Goal: Information Seeking & Learning: Learn about a topic

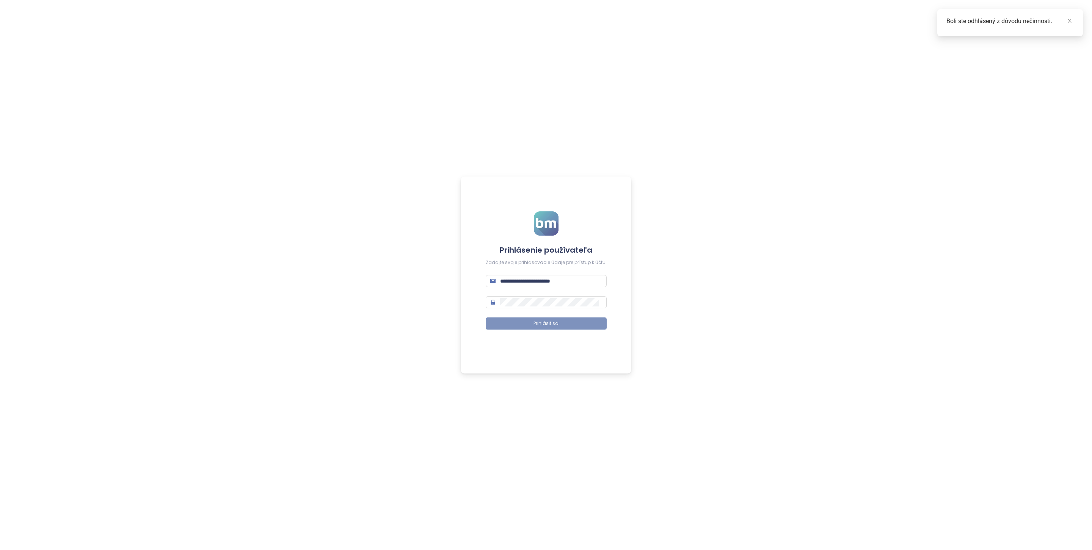
click at [544, 323] on span "Prihlásiť sa" at bounding box center [545, 323] width 25 height 7
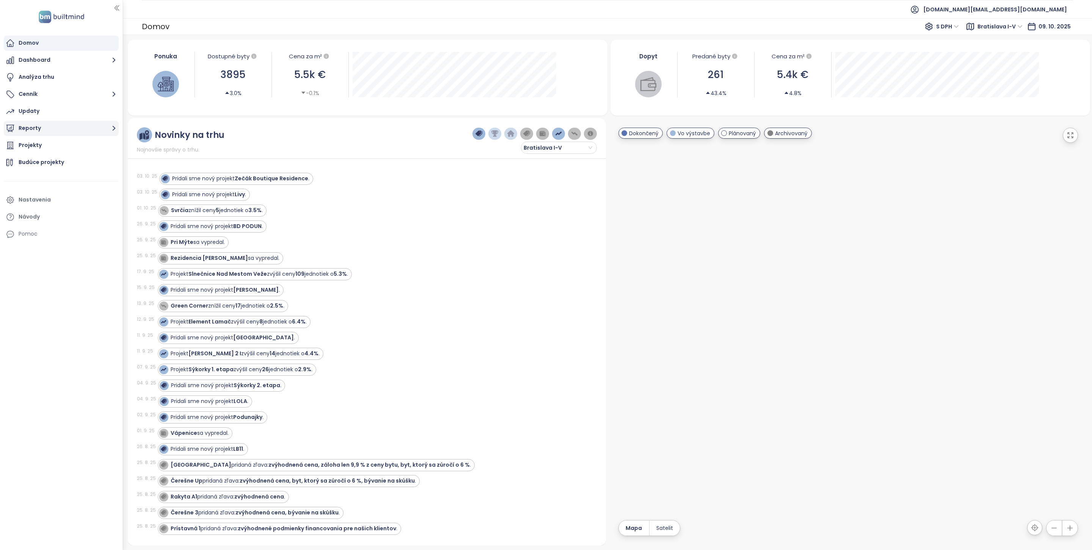
click at [54, 126] on button "Reporty" at bounding box center [61, 128] width 115 height 15
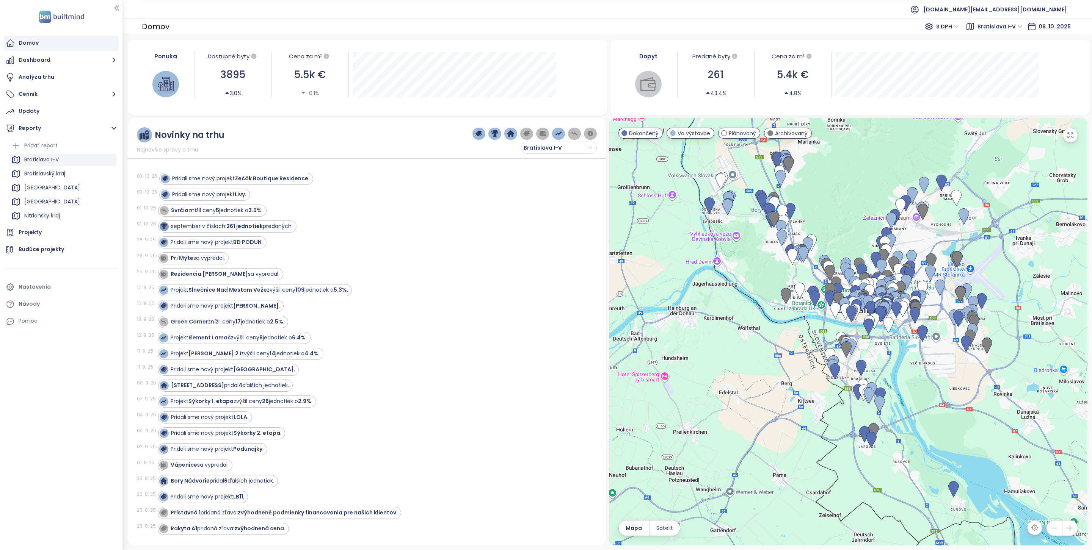
click at [65, 161] on div "Bratislava I-V" at bounding box center [62, 160] width 107 height 12
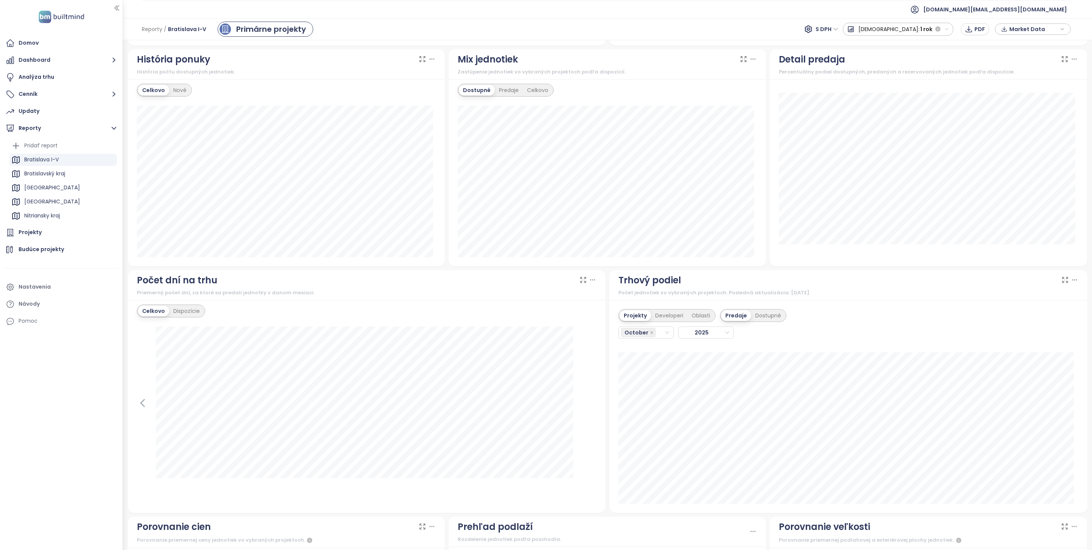
scroll to position [373, 0]
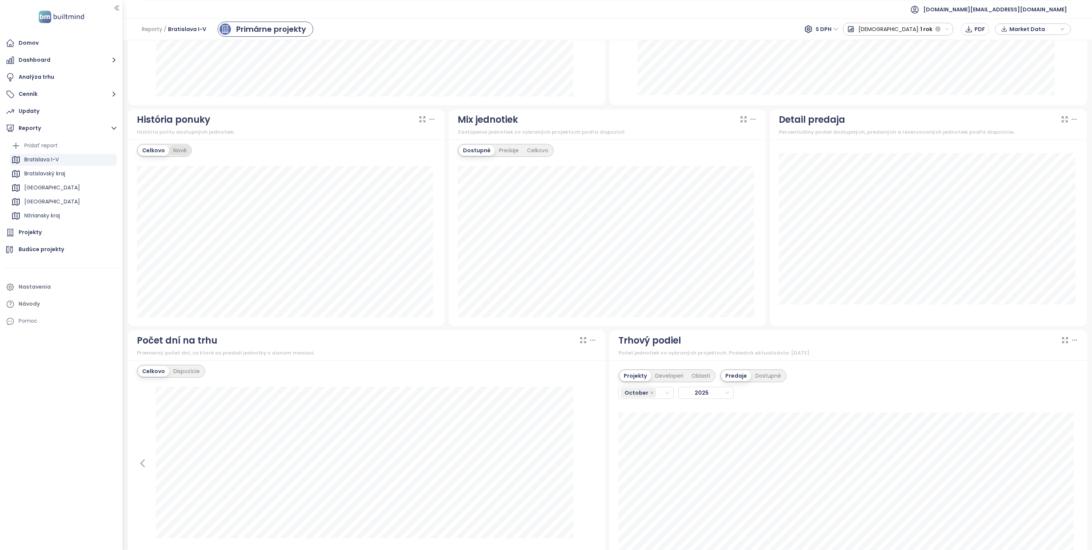
click at [176, 156] on div "Nové" at bounding box center [180, 150] width 22 height 11
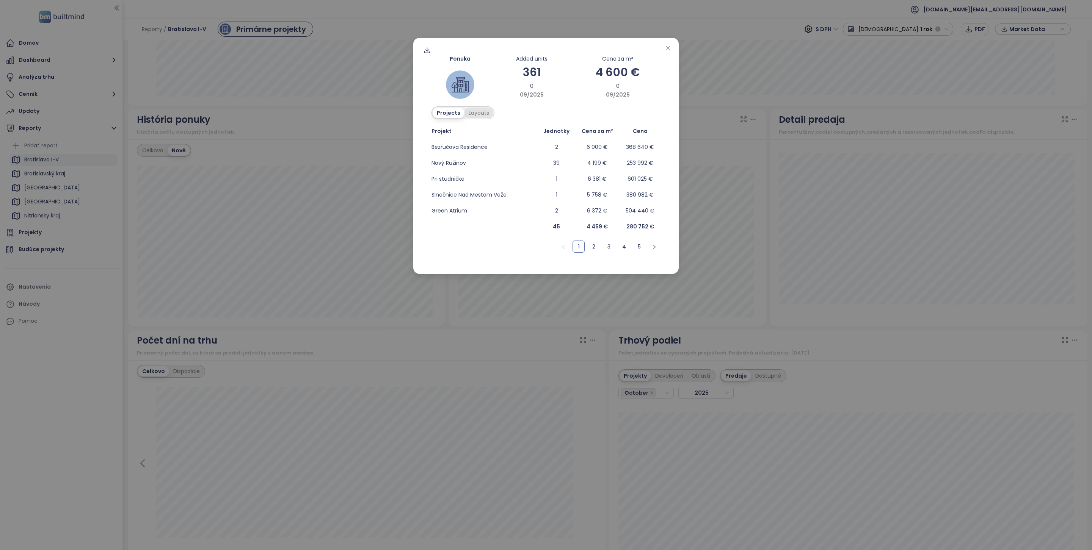
click at [475, 112] on div "Layouts" at bounding box center [478, 113] width 29 height 11
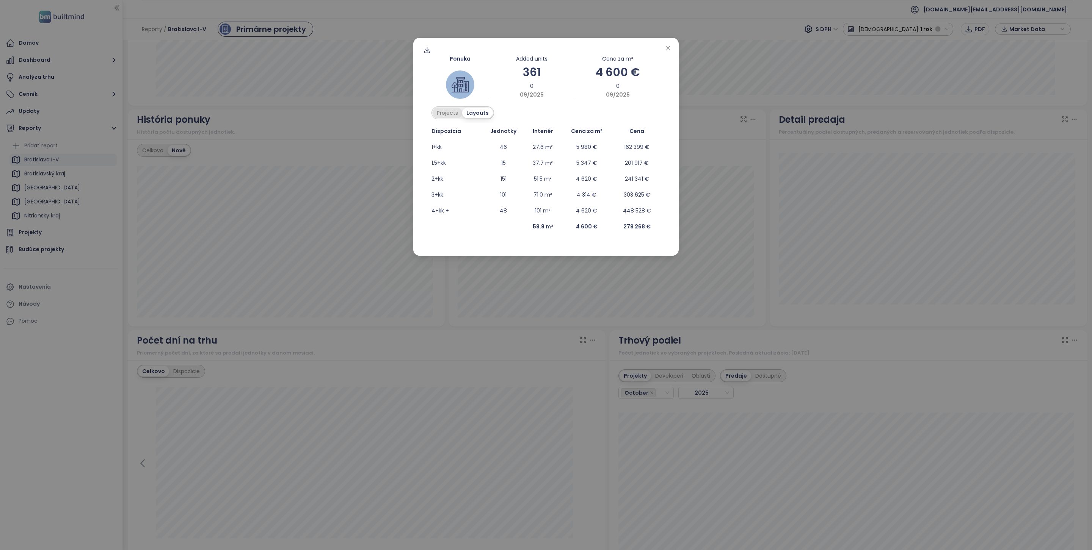
click at [450, 114] on div "Projects" at bounding box center [448, 113] width 30 height 11
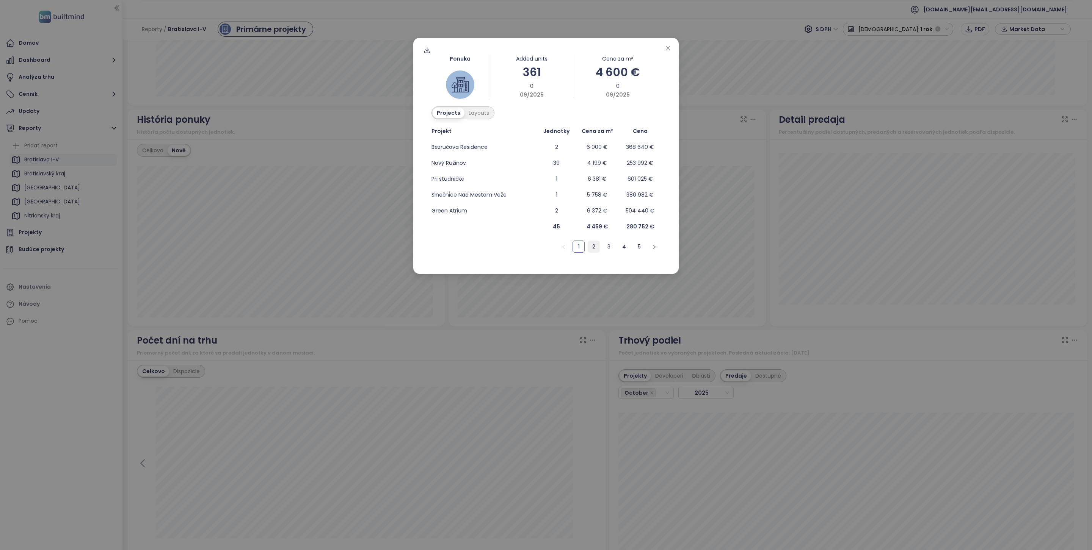
click at [595, 248] on link "2" at bounding box center [593, 246] width 11 height 11
click at [608, 246] on link "3" at bounding box center [608, 246] width 11 height 11
click at [622, 244] on link "4" at bounding box center [623, 246] width 11 height 11
click at [635, 246] on link "5" at bounding box center [638, 246] width 11 height 11
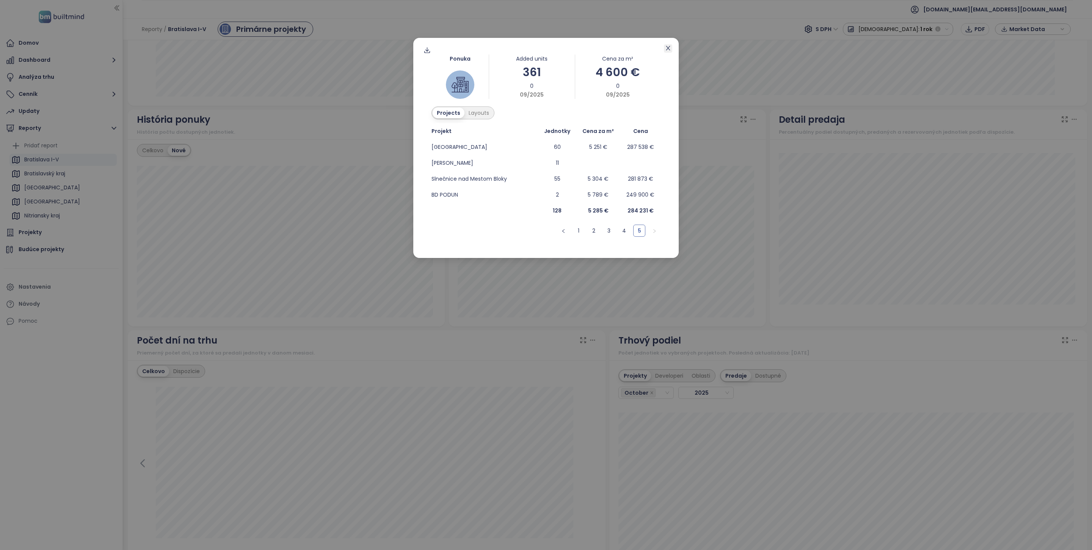
click at [668, 47] on icon "close" at bounding box center [668, 48] width 4 height 5
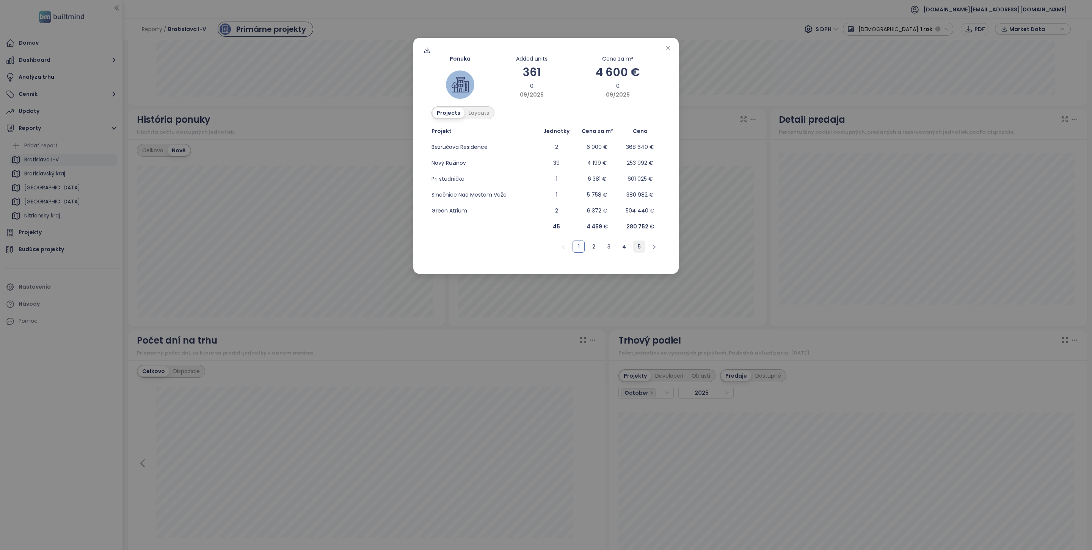
click at [636, 248] on link "5" at bounding box center [638, 246] width 11 height 11
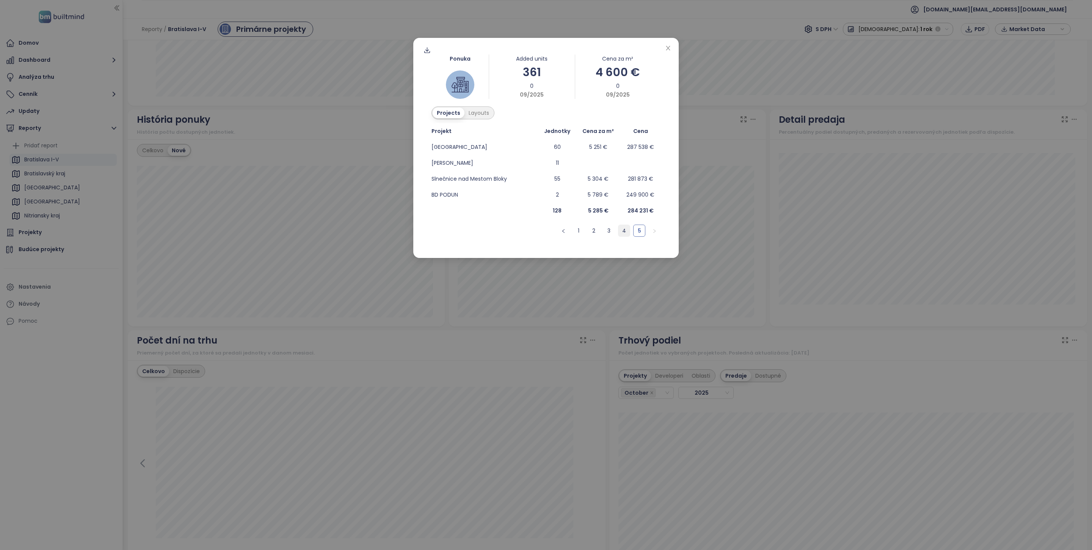
click at [627, 230] on link "4" at bounding box center [623, 230] width 11 height 11
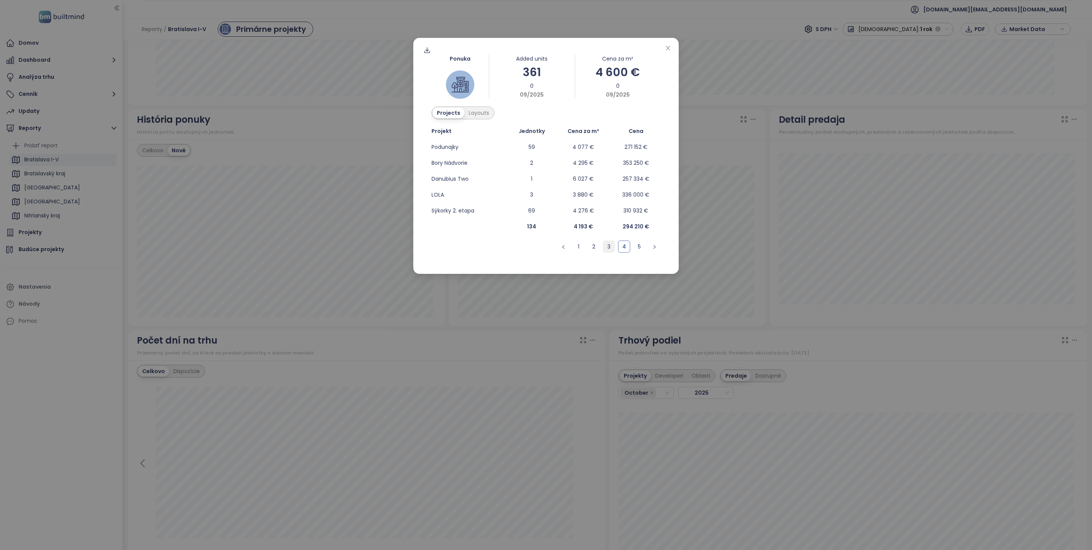
click at [613, 243] on link "3" at bounding box center [608, 246] width 11 height 11
click at [596, 248] on link "2" at bounding box center [593, 246] width 11 height 11
click at [583, 249] on link "1" at bounding box center [578, 246] width 11 height 11
click at [567, 314] on div "Ponuka Added units 361 0 09/2025 Cena za m² 4 600 € 0 09/2025 Projects Layouts …" at bounding box center [546, 275] width 1092 height 550
click at [621, 248] on link "2" at bounding box center [623, 246] width 11 height 11
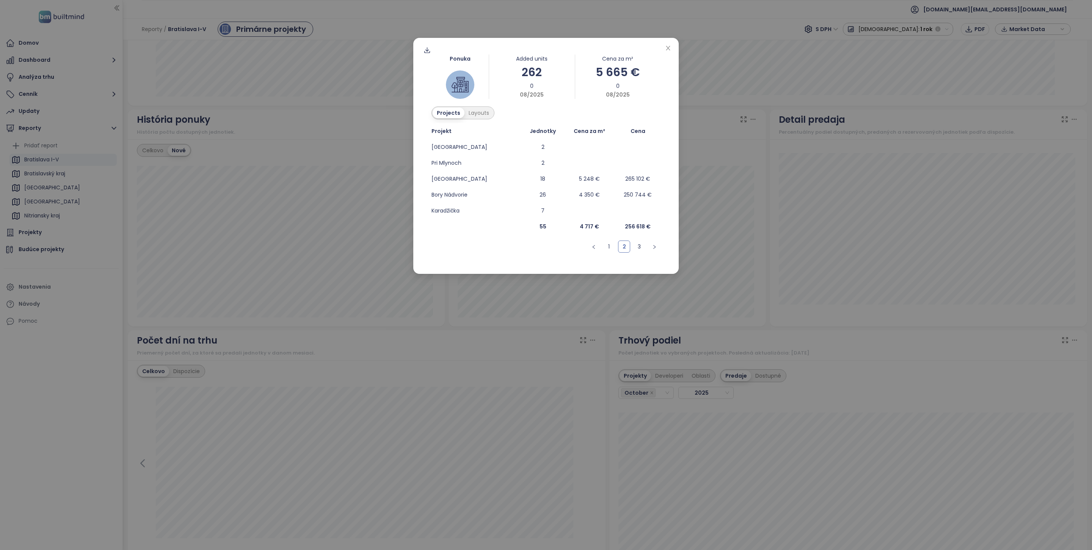
click at [632, 246] on ul "1 2 3" at bounding box center [545, 247] width 229 height 12
click at [635, 246] on link "3" at bounding box center [638, 246] width 11 height 11
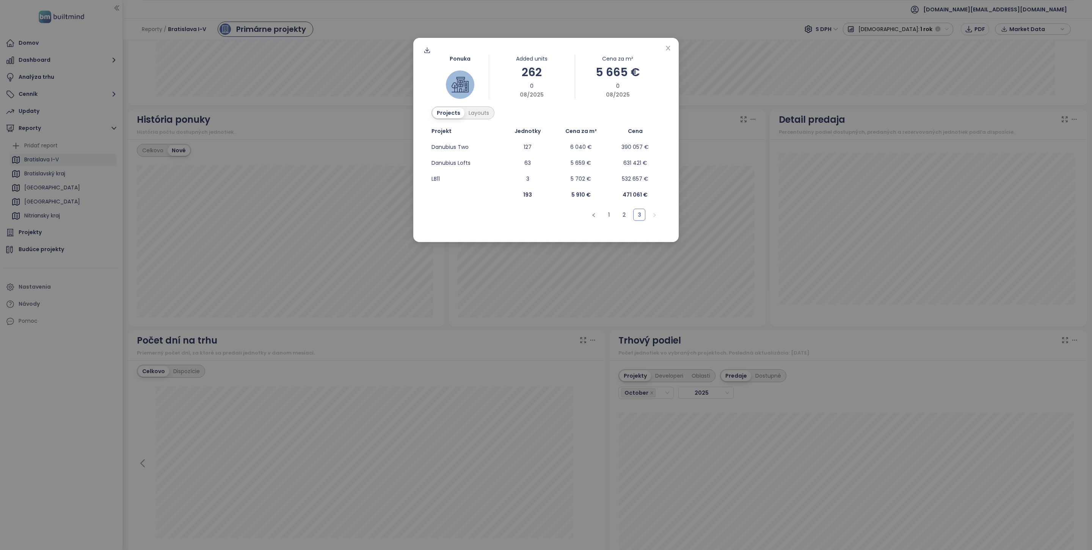
click at [484, 326] on div "Ponuka Added units 262 0 08/2025 Cena za m² 5 665 € 0 08/2025 Projects Layouts …" at bounding box center [546, 275] width 1092 height 550
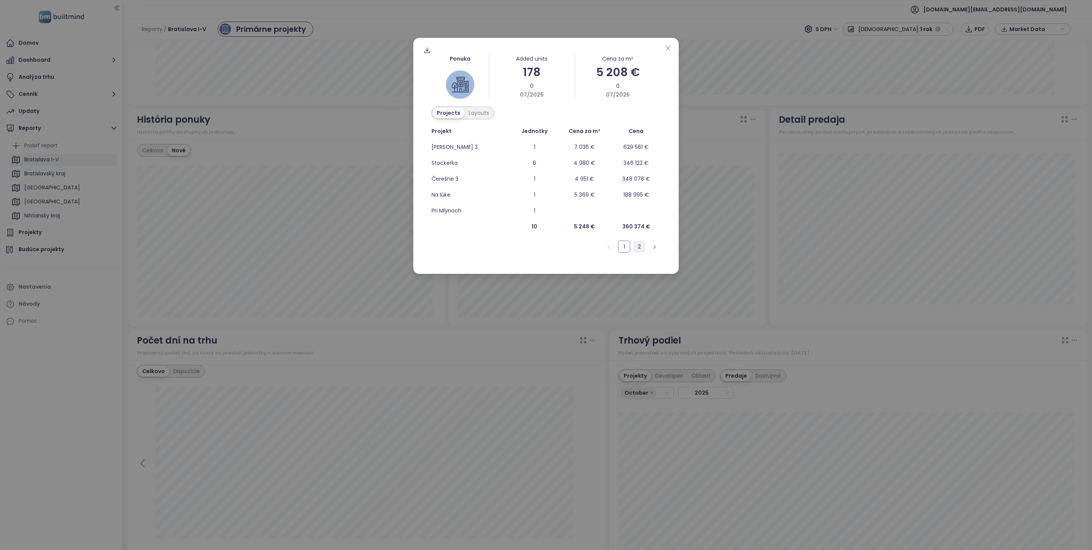
click at [645, 244] on li "2" at bounding box center [639, 247] width 12 height 12
click at [621, 248] on link "1" at bounding box center [623, 246] width 11 height 11
click at [751, 215] on div "Ponuka Added units 178 0 07/2025 Cena za m² 5 208 € 0 07/2025 Projects Layouts …" at bounding box center [546, 275] width 1092 height 550
click at [625, 249] on link "2" at bounding box center [623, 246] width 11 height 11
click at [638, 250] on link "3" at bounding box center [638, 246] width 11 height 11
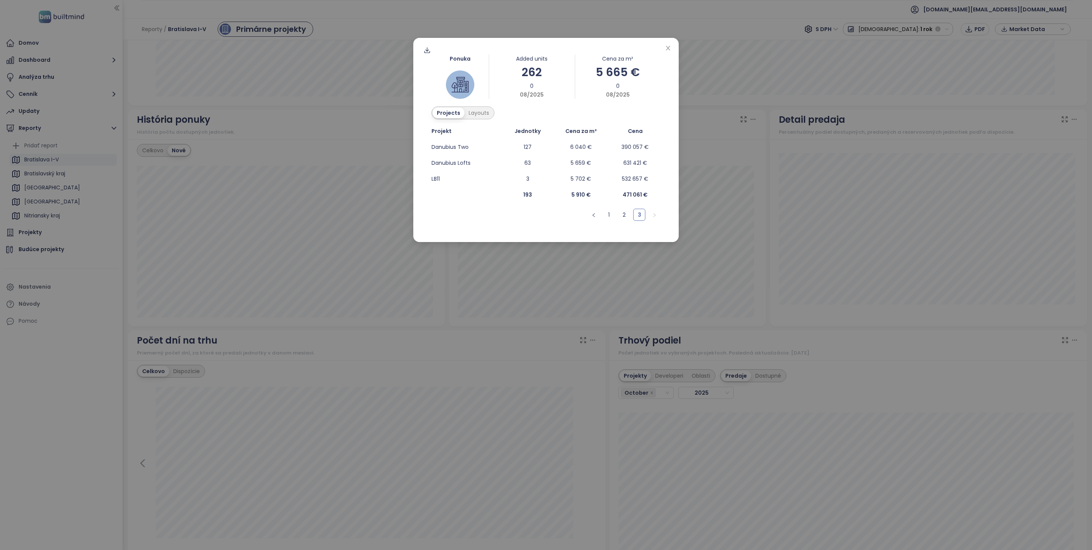
click at [616, 277] on div "Ponuka Added units 262 0 08/2025 Cena za m² 5 665 € 0 08/2025 Projects Layouts …" at bounding box center [546, 275] width 1092 height 550
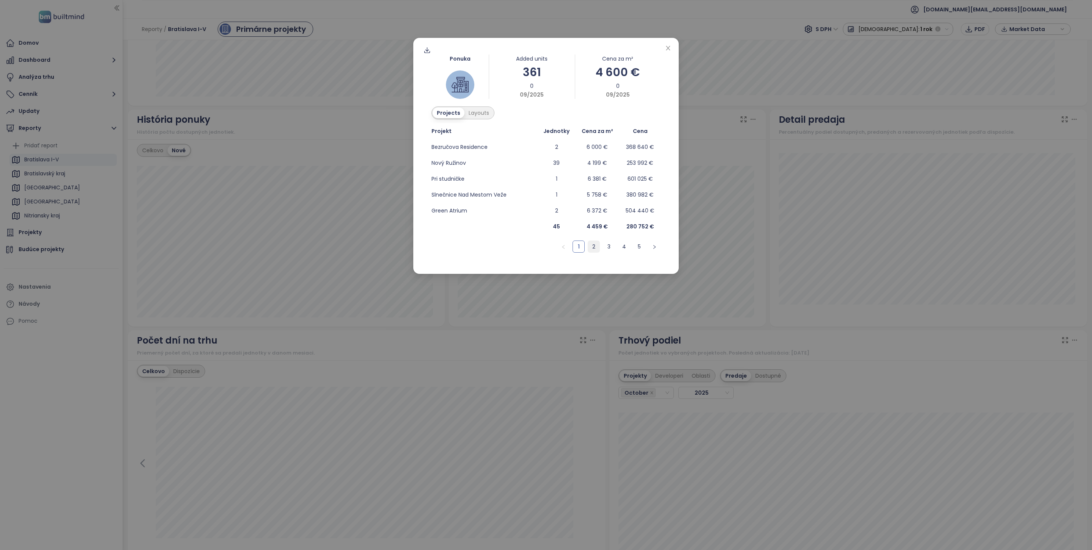
click at [597, 249] on link "2" at bounding box center [593, 246] width 11 height 11
click at [610, 248] on link "3" at bounding box center [608, 246] width 11 height 11
click at [621, 246] on link "4" at bounding box center [623, 246] width 11 height 11
click at [630, 244] on ul "1 2 3 4 5" at bounding box center [545, 247] width 229 height 12
click at [635, 246] on link "5" at bounding box center [638, 246] width 11 height 11
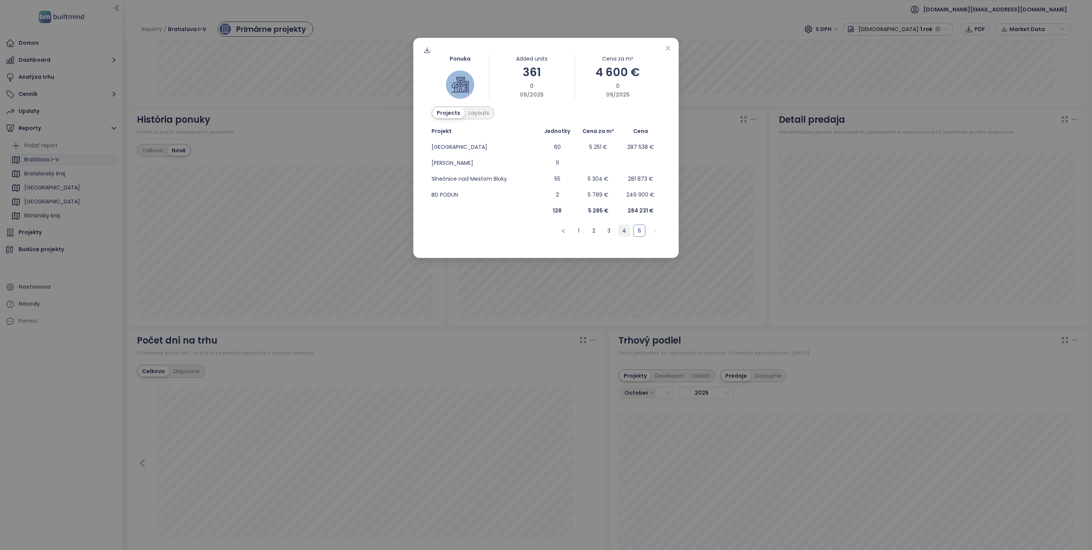
click at [628, 231] on link "4" at bounding box center [623, 230] width 11 height 11
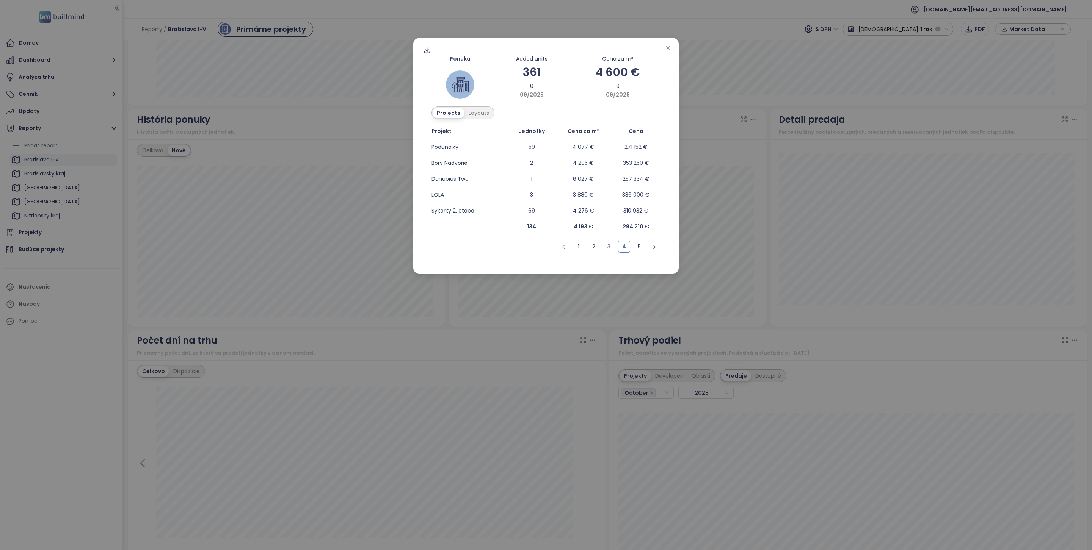
click at [294, 193] on div "Ponuka Added units 361 0 09/2025 Cena za m² 4 600 € 0 09/2025 Projects Layouts …" at bounding box center [546, 275] width 1092 height 550
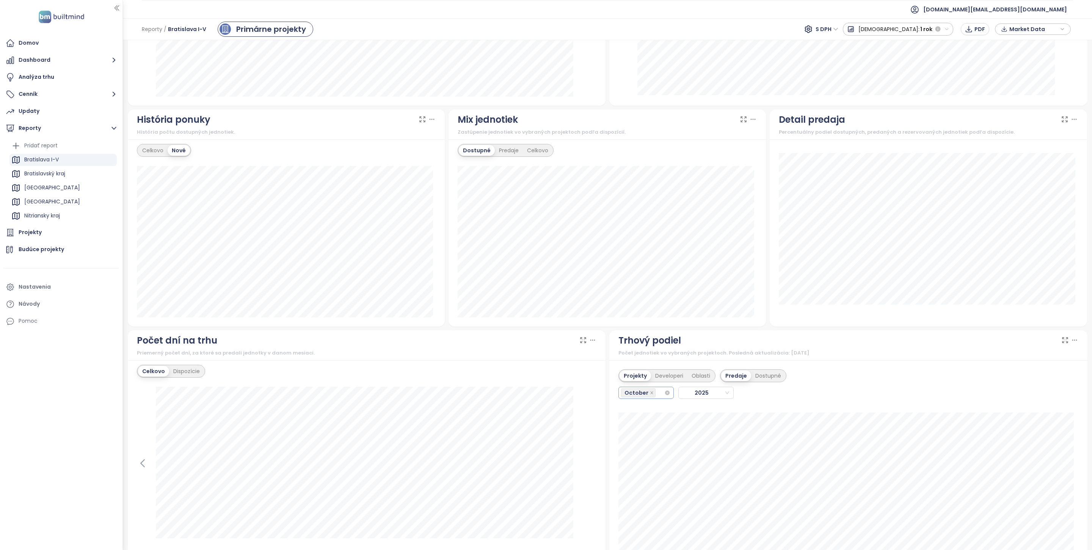
click at [657, 397] on input "search" at bounding box center [658, 393] width 2 height 9
click at [840, 376] on div "Projekty Developeri Oblasti Predaje Dostupné October [DATE]" at bounding box center [848, 384] width 460 height 39
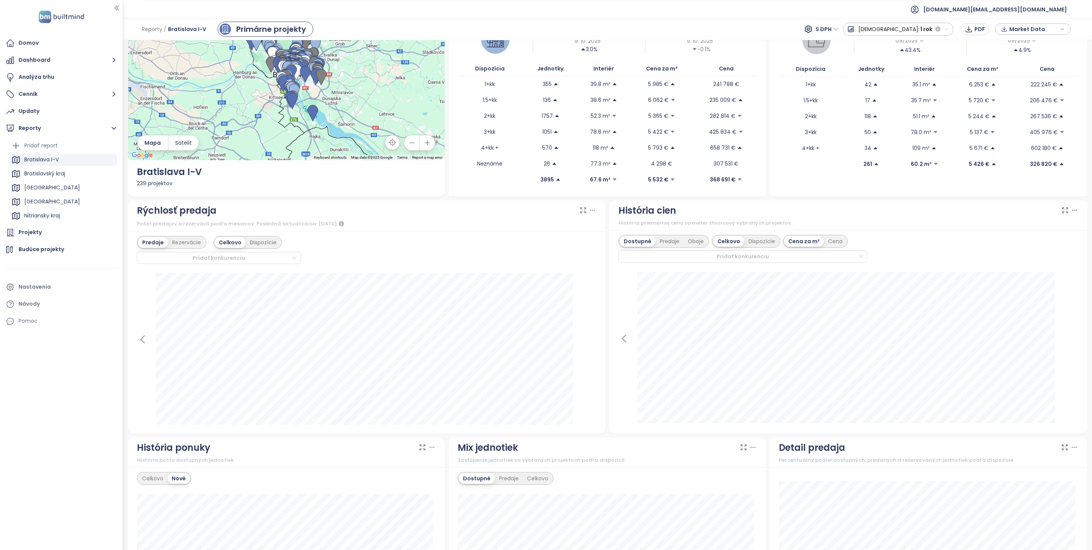
scroll to position [44, 0]
click at [36, 44] on div "Domov" at bounding box center [29, 42] width 20 height 9
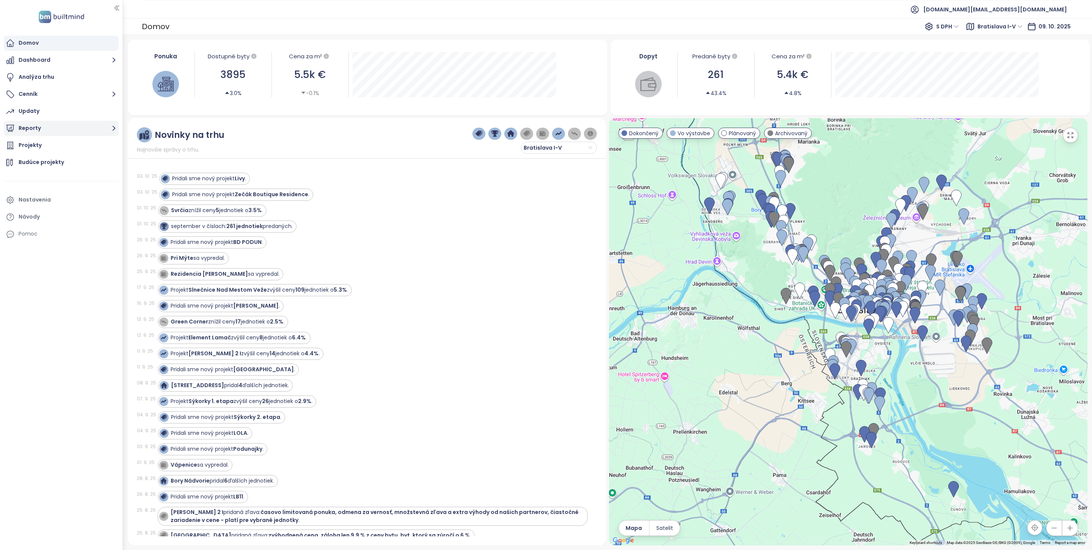
click at [91, 131] on button "Reporty" at bounding box center [61, 128] width 115 height 15
click at [81, 159] on div "Bratislava I-V" at bounding box center [62, 160] width 107 height 12
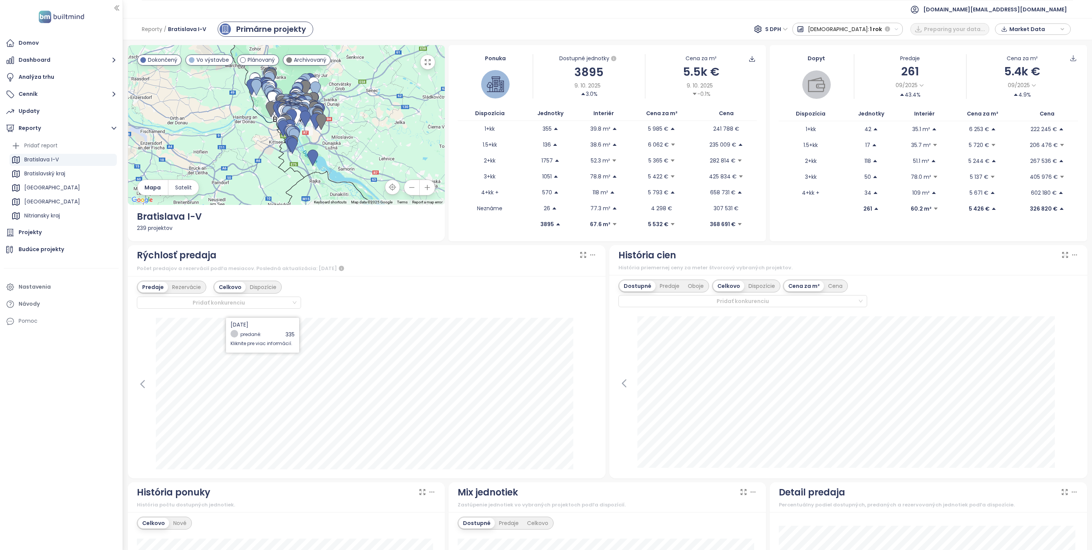
scroll to position [254, 0]
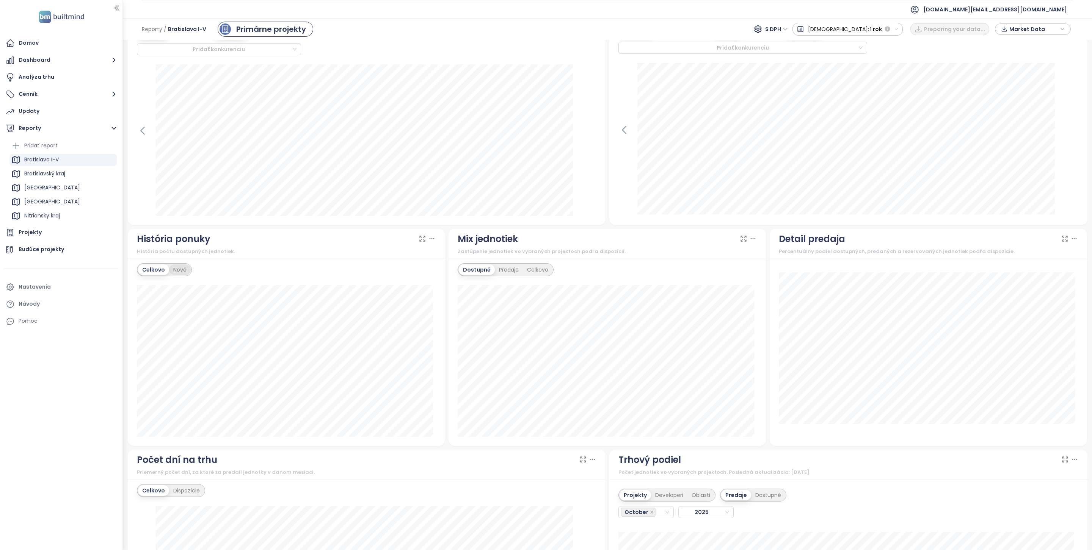
click at [183, 274] on div "Nové" at bounding box center [180, 270] width 22 height 11
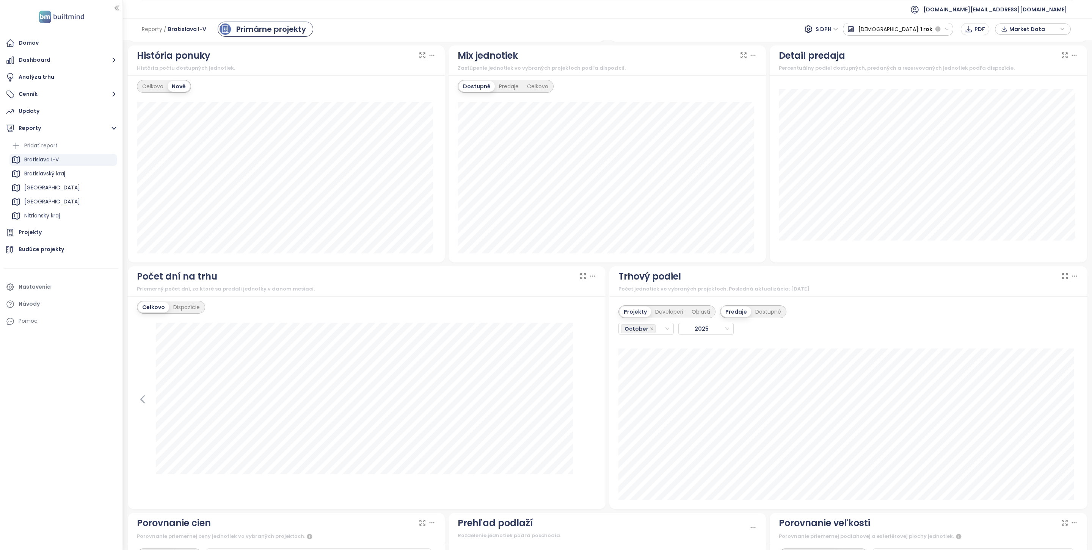
scroll to position [467, 0]
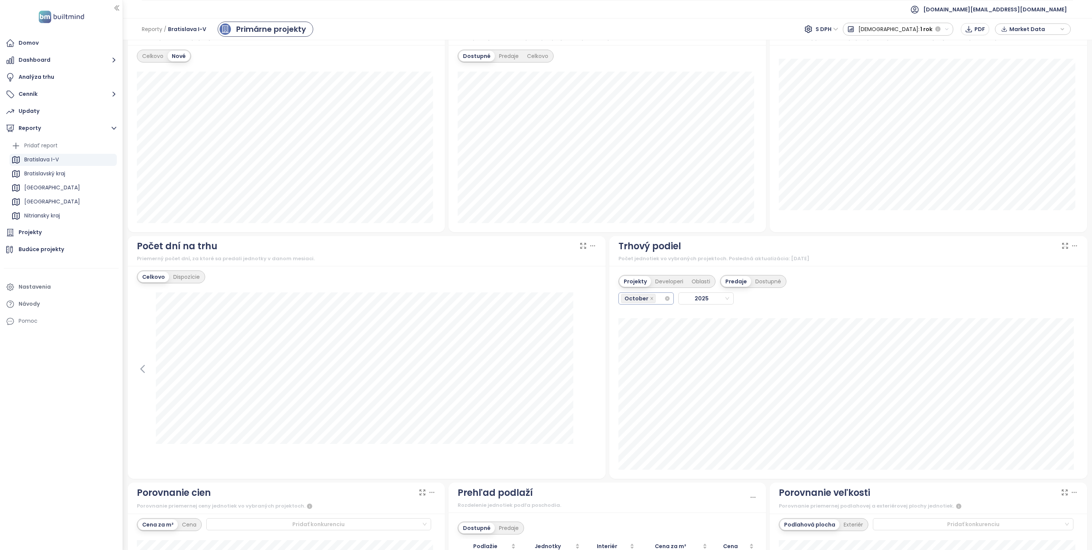
click at [655, 303] on div "October" at bounding box center [642, 298] width 43 height 11
click at [640, 391] on div "July" at bounding box center [641, 390] width 43 height 8
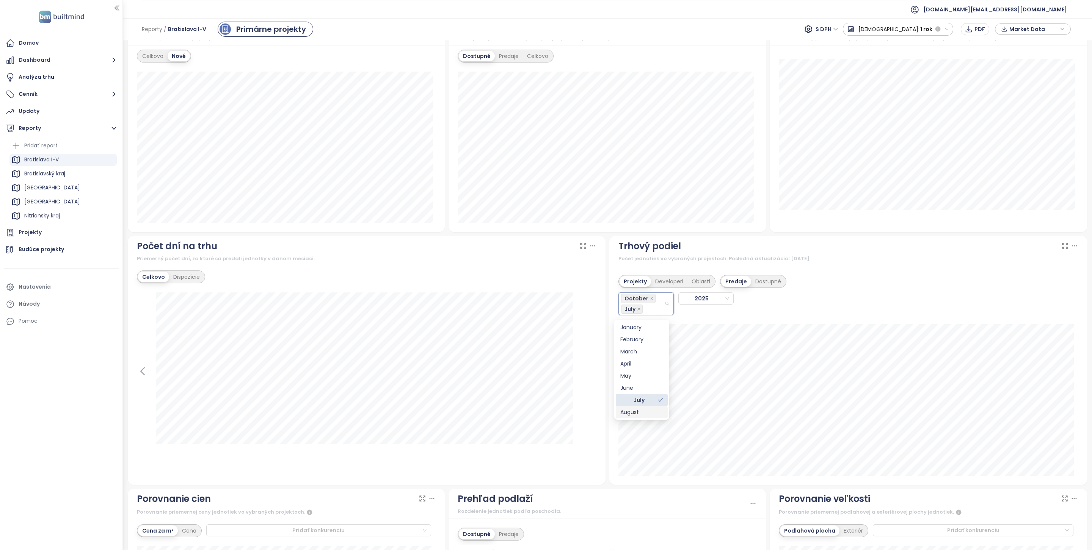
click at [641, 411] on div "August" at bounding box center [641, 412] width 43 height 8
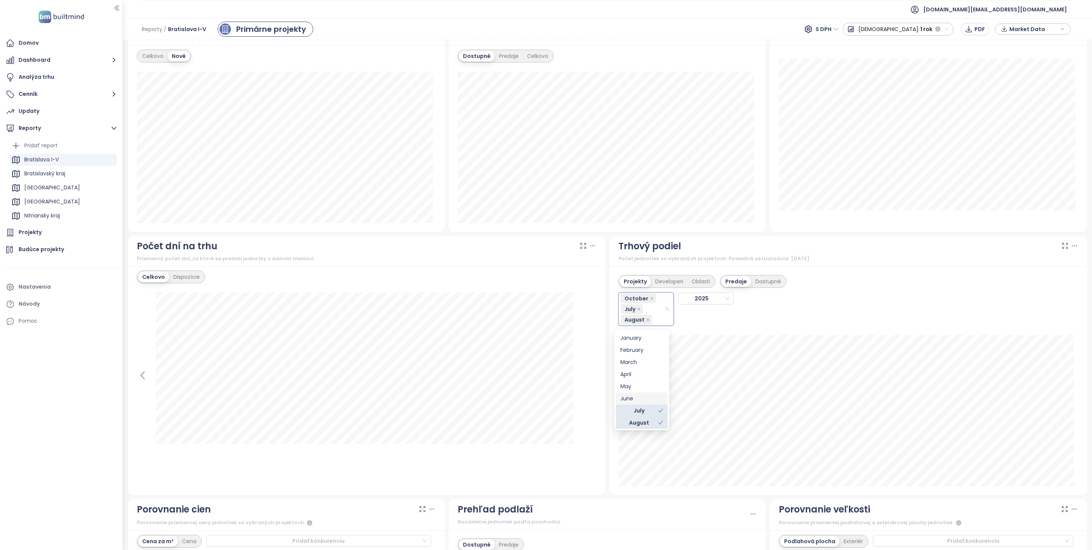
click at [641, 395] on div "June" at bounding box center [641, 399] width 43 height 8
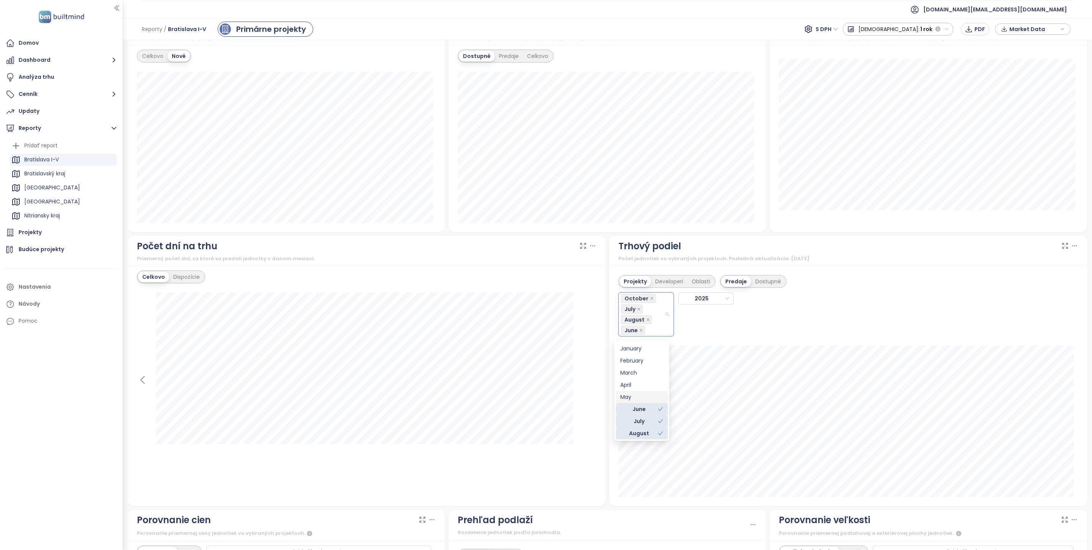
click at [749, 340] on div "Projekty Developeri Oblasti Predaje Dostupné October July August [DATE] Slnečni…" at bounding box center [848, 386] width 478 height 240
click at [650, 299] on span at bounding box center [652, 299] width 4 height 8
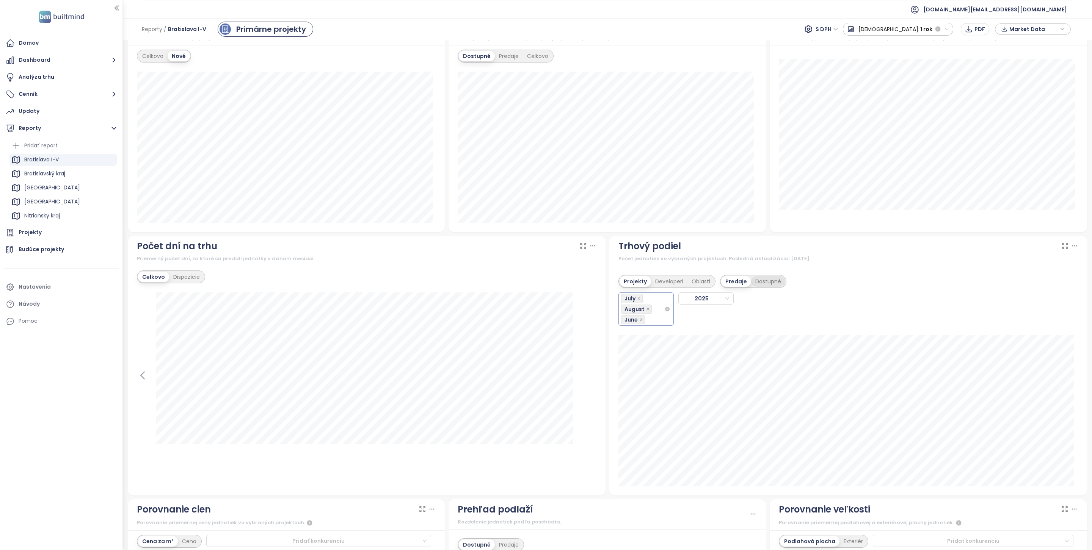
click at [759, 283] on div "Dostupné" at bounding box center [768, 281] width 34 height 11
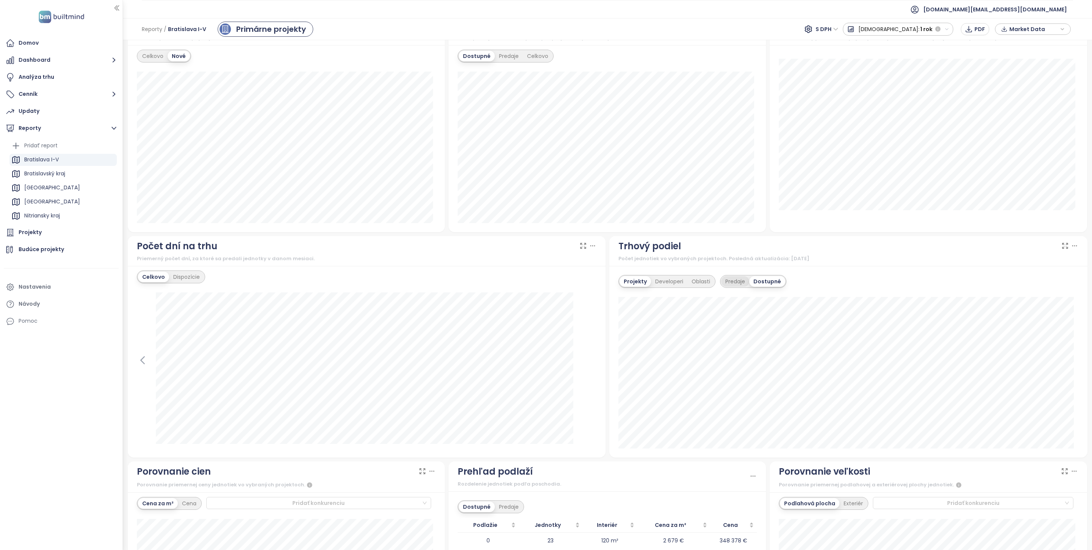
click at [741, 285] on div "Predaje" at bounding box center [735, 281] width 28 height 11
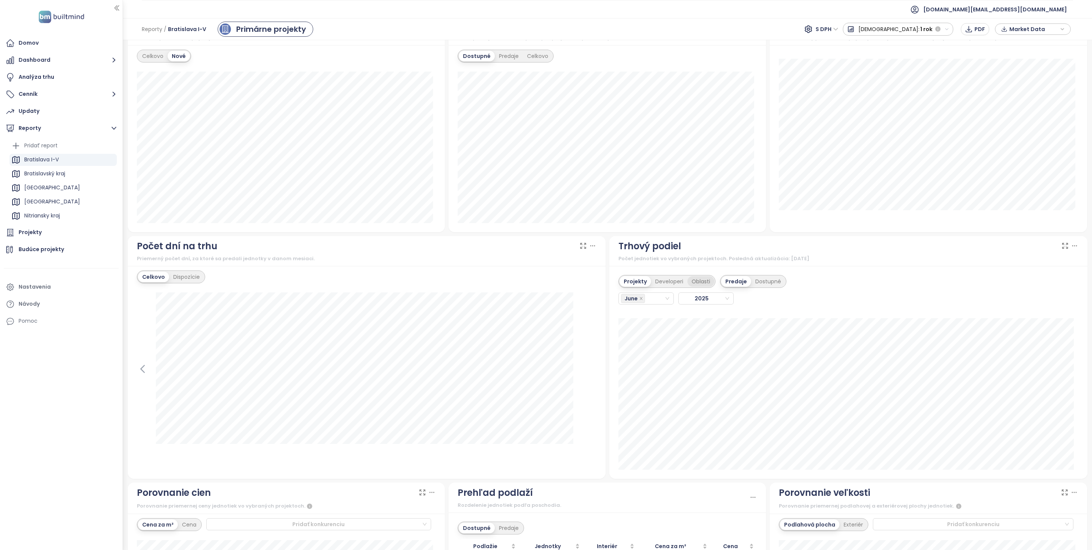
click at [698, 285] on div "Oblasti" at bounding box center [700, 281] width 27 height 11
click at [649, 301] on div "June" at bounding box center [642, 298] width 43 height 11
click at [658, 394] on div "July" at bounding box center [642, 390] width 52 height 12
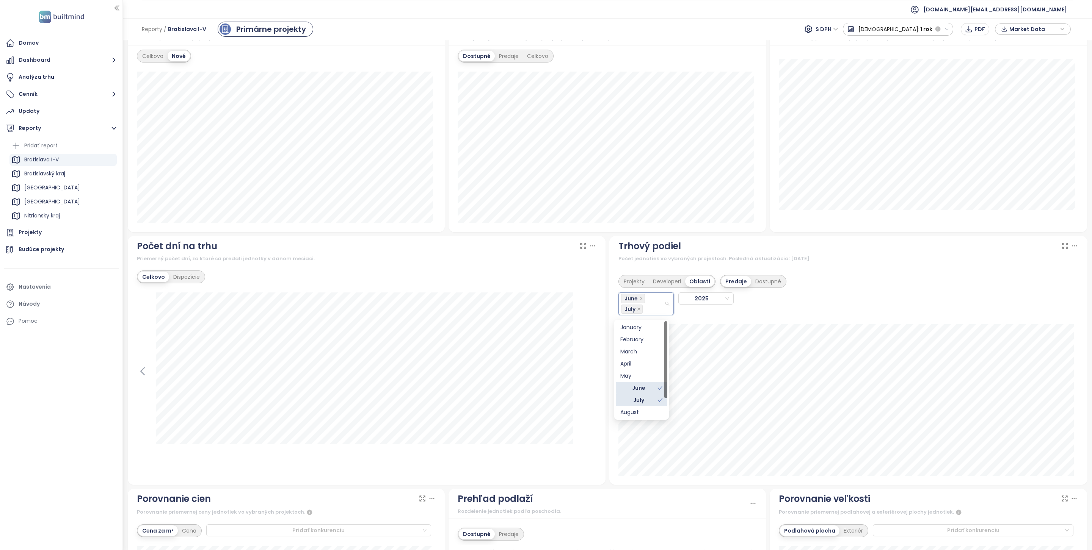
click at [652, 411] on div "August" at bounding box center [641, 412] width 42 height 8
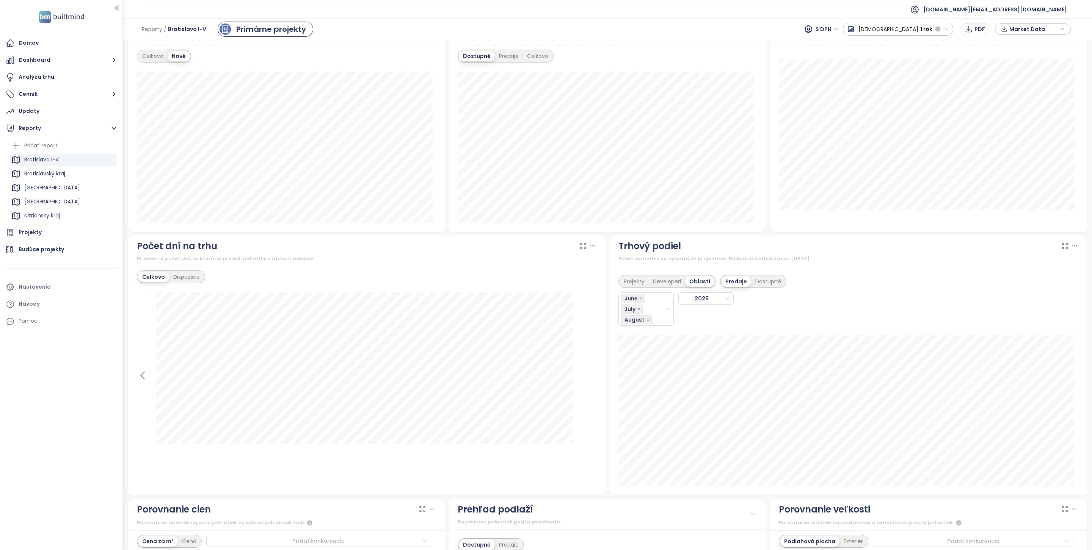
click at [828, 324] on div "Projekty Developeri Oblasti Predaje Dostupné June July [DATE]" at bounding box center [848, 298] width 460 height 55
click at [646, 322] on icon "close" at bounding box center [648, 320] width 4 height 4
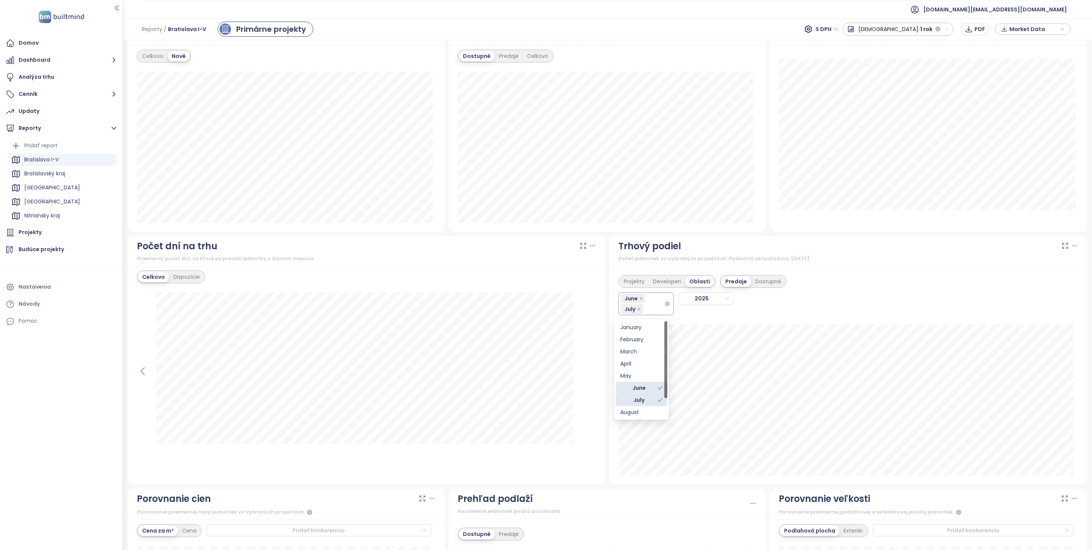
click at [637, 314] on span "July" at bounding box center [632, 309] width 22 height 9
click at [637, 311] on icon "close" at bounding box center [639, 309] width 4 height 4
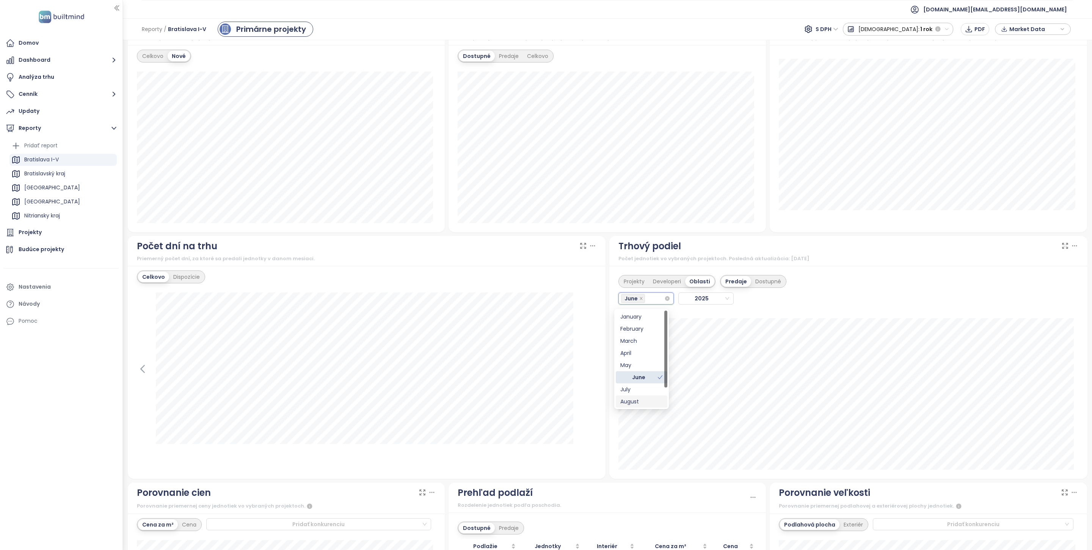
click at [634, 390] on div "July" at bounding box center [641, 390] width 42 height 8
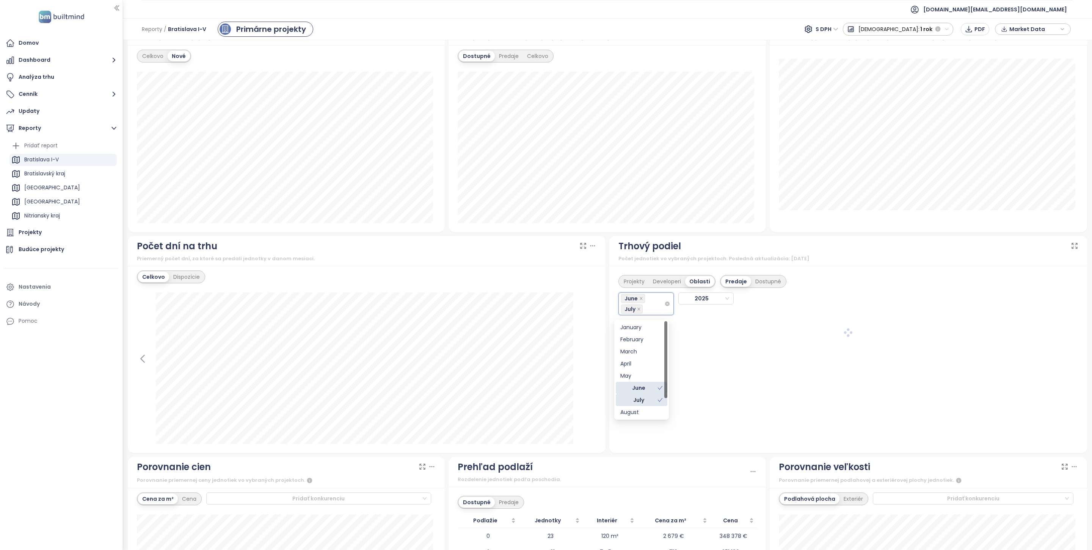
click at [634, 397] on div "July" at bounding box center [638, 400] width 37 height 8
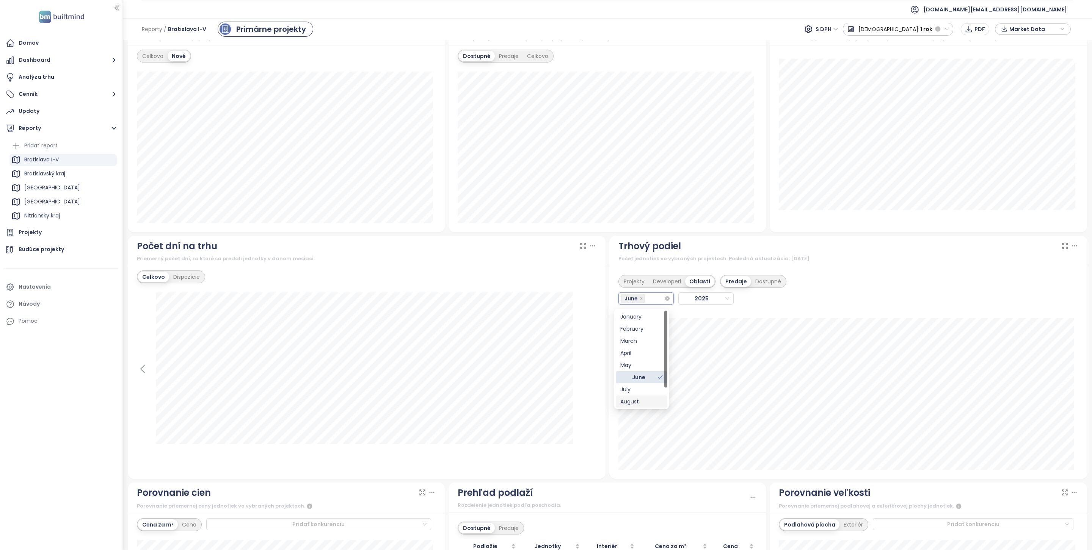
click at [635, 403] on div "August" at bounding box center [641, 402] width 42 height 8
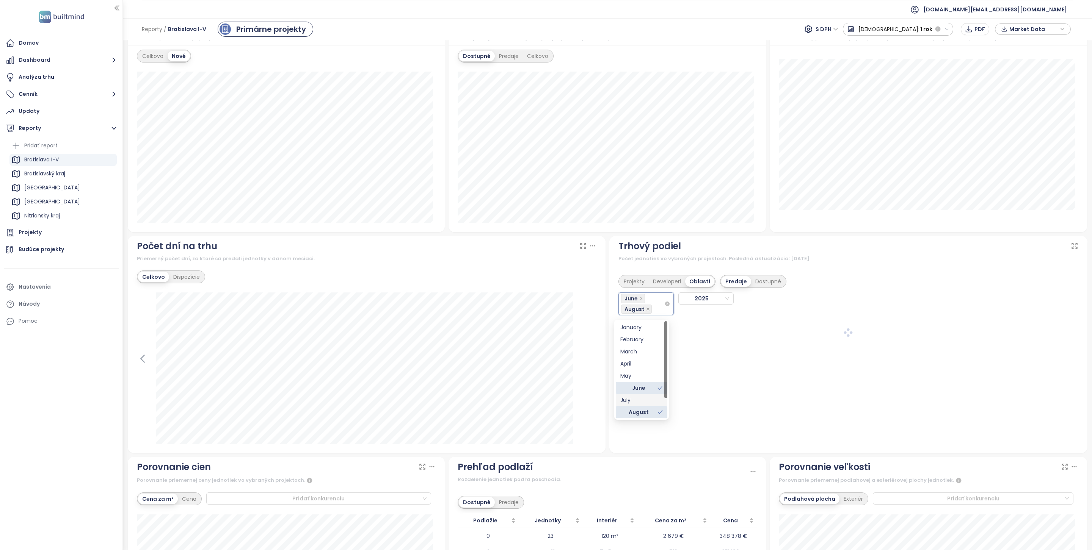
click at [635, 401] on div "July" at bounding box center [641, 400] width 42 height 8
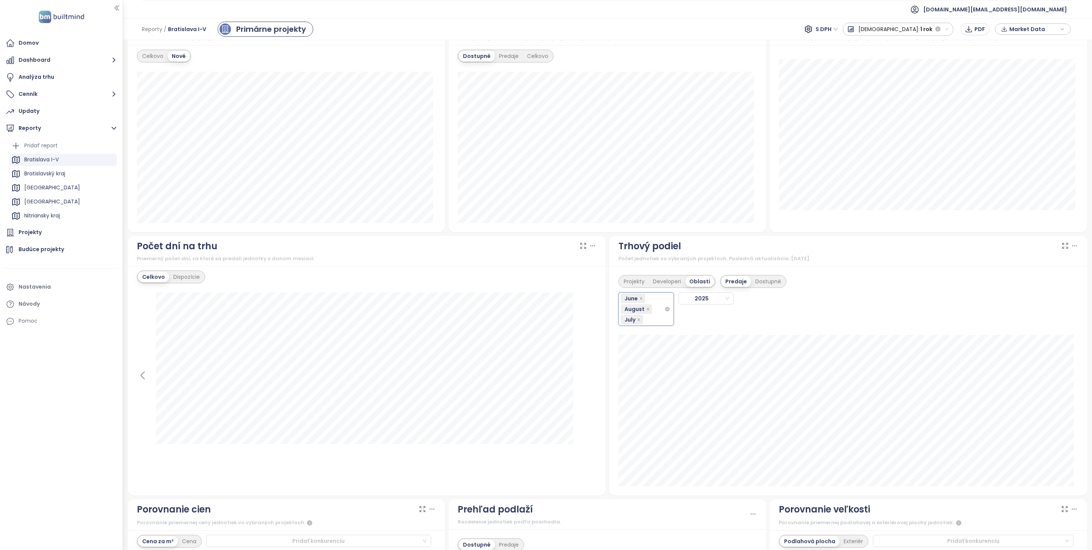
click at [822, 276] on div "Projekty Developeri Oblasti Predaje Dostupné June, August, July June August [DA…" at bounding box center [848, 298] width 460 height 55
click at [39, 38] on div "Domov" at bounding box center [61, 43] width 115 height 15
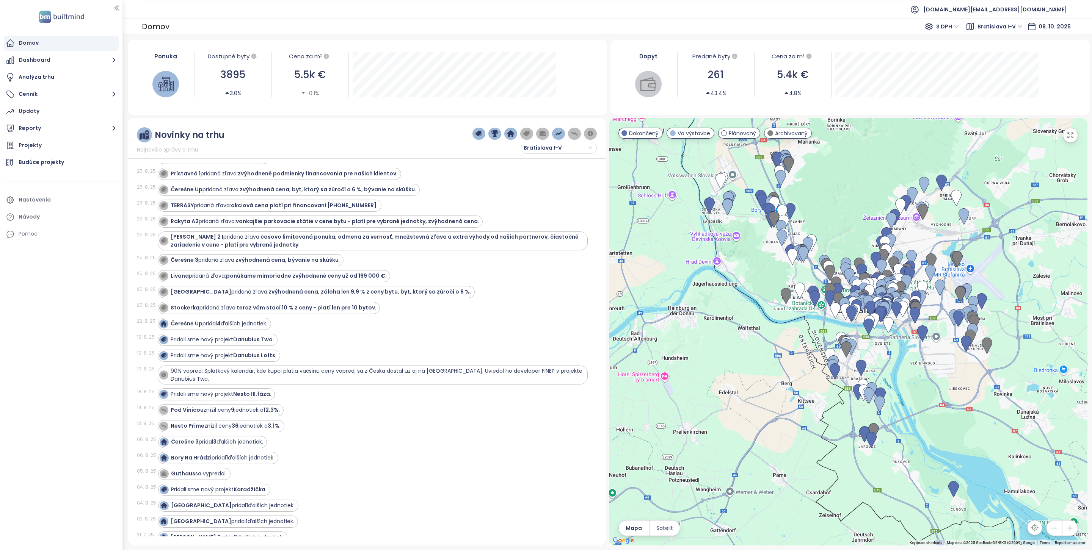
scroll to position [456, 0]
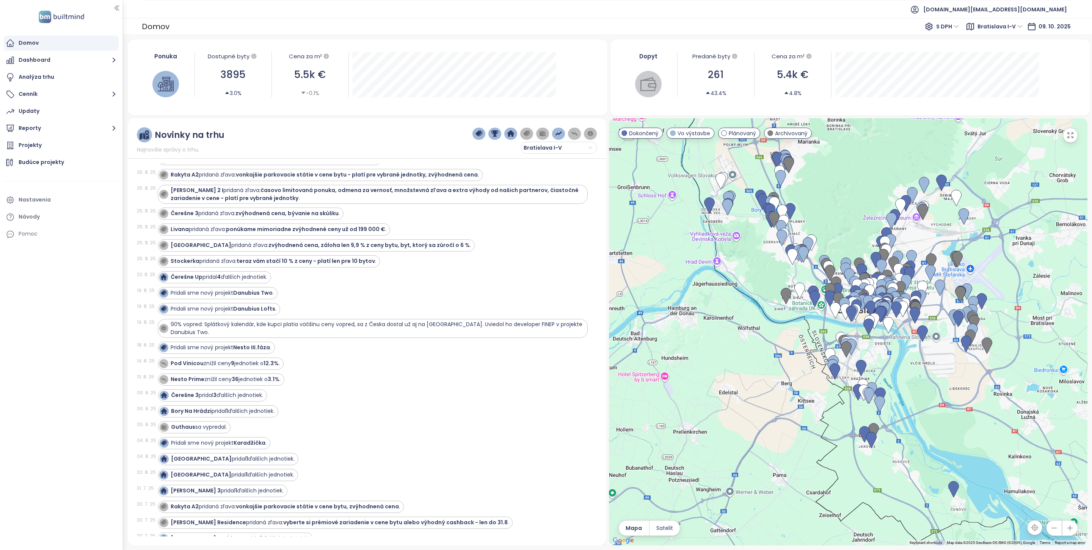
click at [364, 336] on span "90% vopred: Splátkový kalendár, kde kupci platia väčšinu ceny vopred, sa z Česk…" at bounding box center [377, 329] width 412 height 16
